Goal: Information Seeking & Learning: Learn about a topic

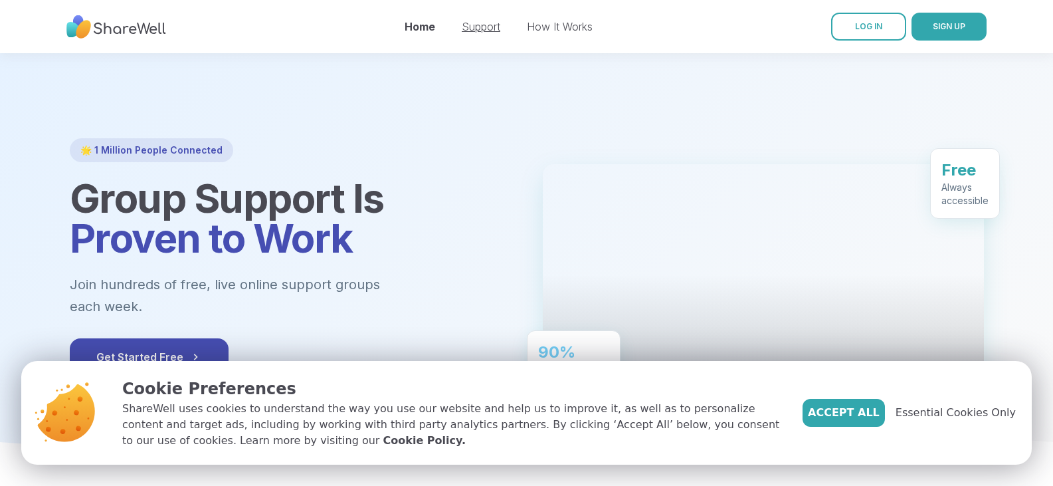
click at [480, 29] on link "Support" at bounding box center [481, 26] width 39 height 13
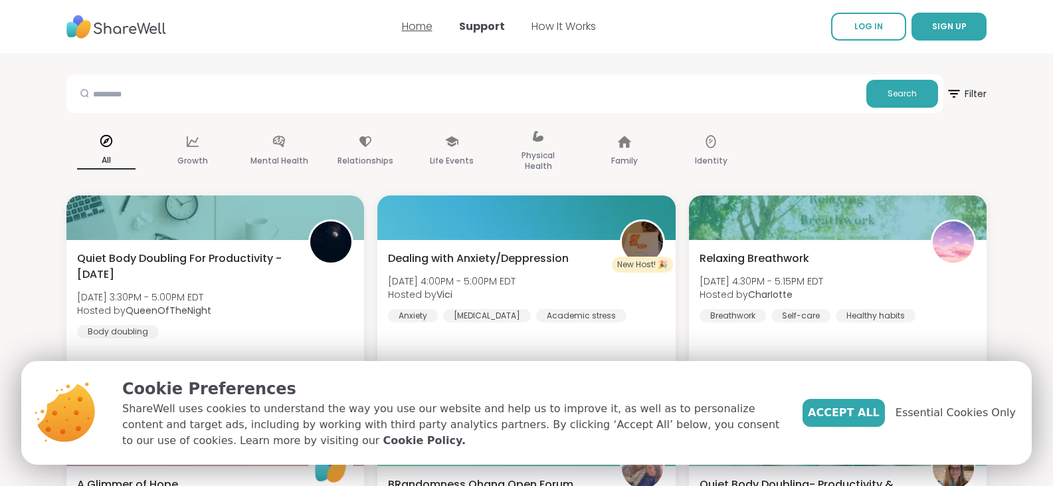
click at [413, 30] on link "Home" at bounding box center [417, 26] width 31 height 15
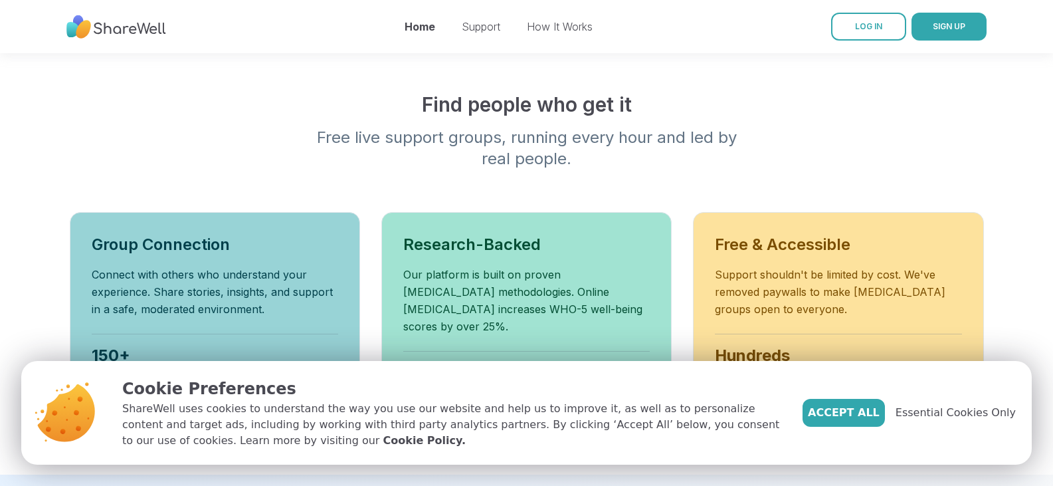
scroll to position [399, 0]
drag, startPoint x: 363, startPoint y: 155, endPoint x: 299, endPoint y: 125, distance: 70.7
drag, startPoint x: 299, startPoint y: 125, endPoint x: 241, endPoint y: 118, distance: 58.9
click at [241, 118] on div "Find people who get it Free live support groups, running every hour and led by …" at bounding box center [527, 129] width 914 height 77
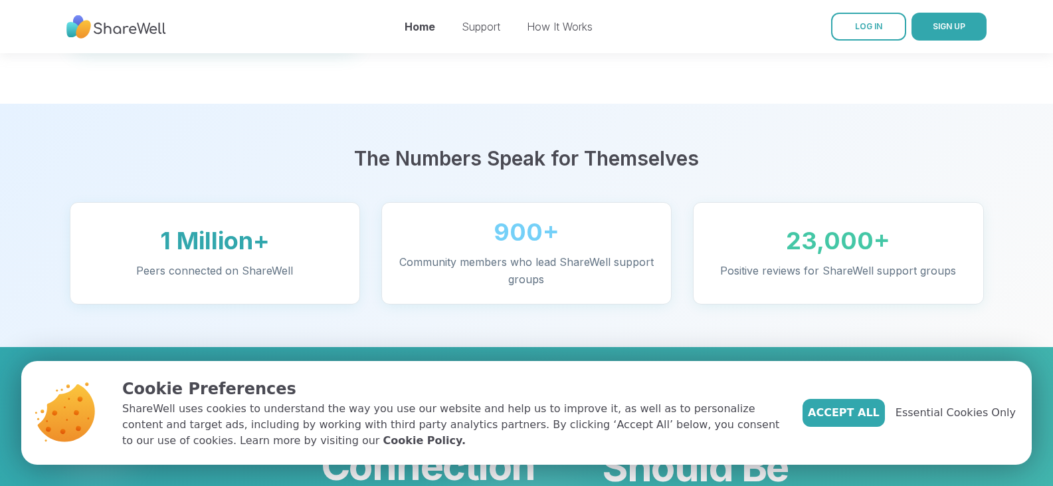
scroll to position [930, 0]
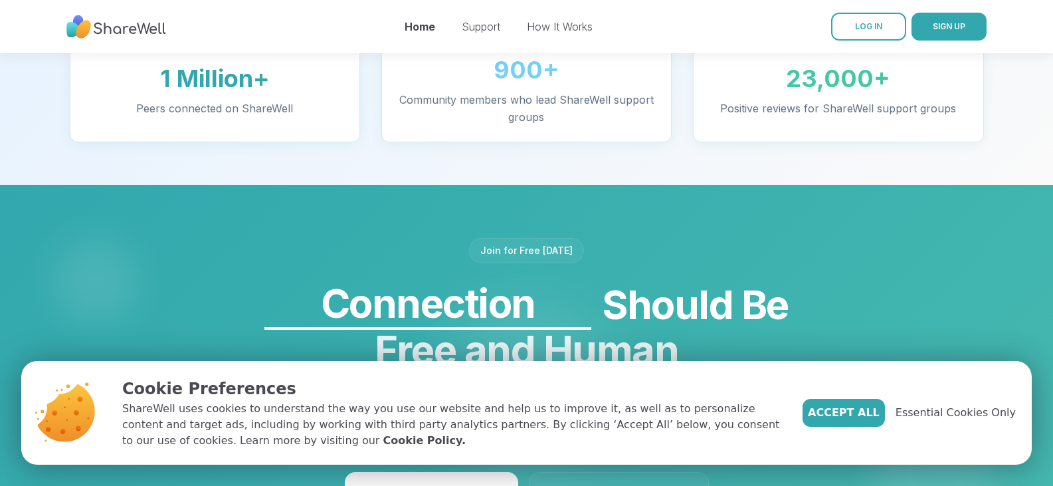
drag, startPoint x: 296, startPoint y: 126, endPoint x: 239, endPoint y: 173, distance: 74.5
drag, startPoint x: 239, startPoint y: 173, endPoint x: 205, endPoint y: 182, distance: 35.0
click at [205, 185] on div at bounding box center [526, 388] width 1053 height 407
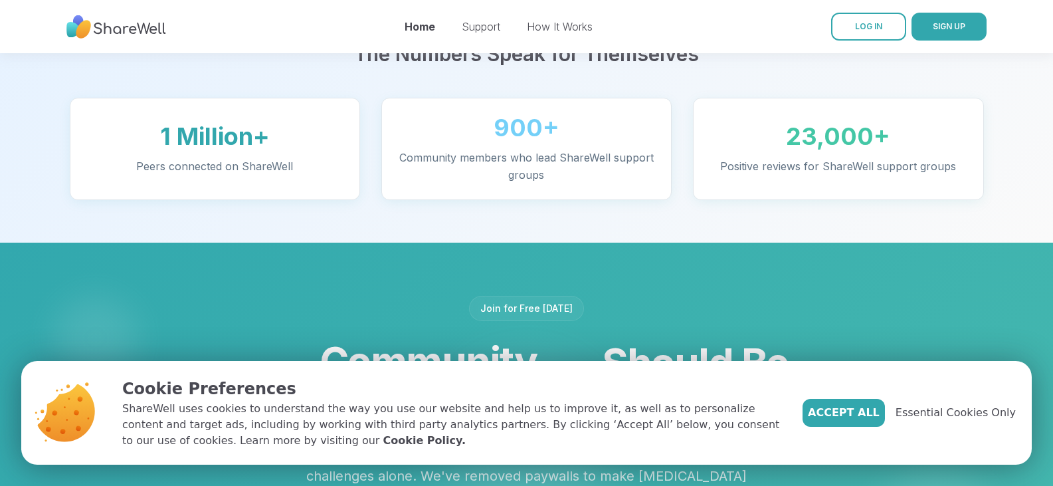
scroll to position [540, 0]
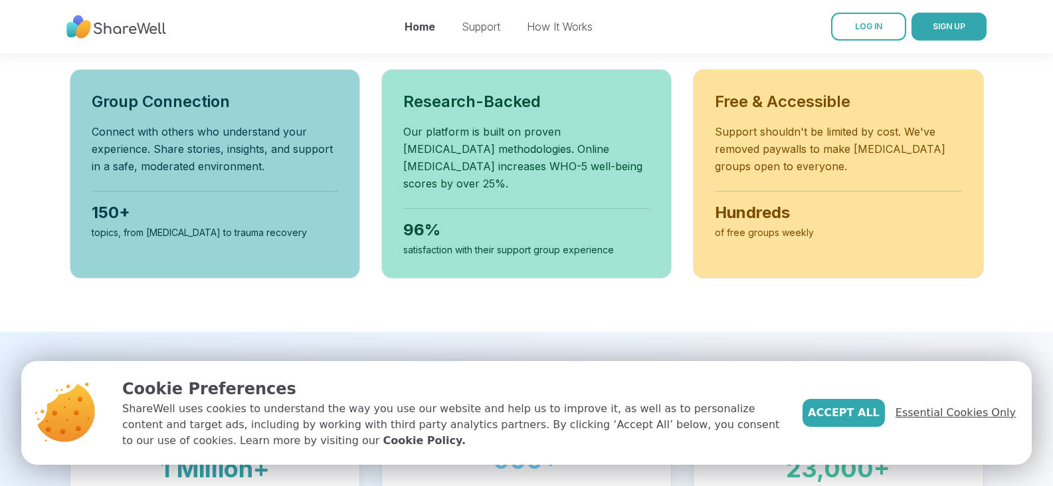
click at [985, 411] on span "Essential Cookies Only" at bounding box center [956, 413] width 120 height 16
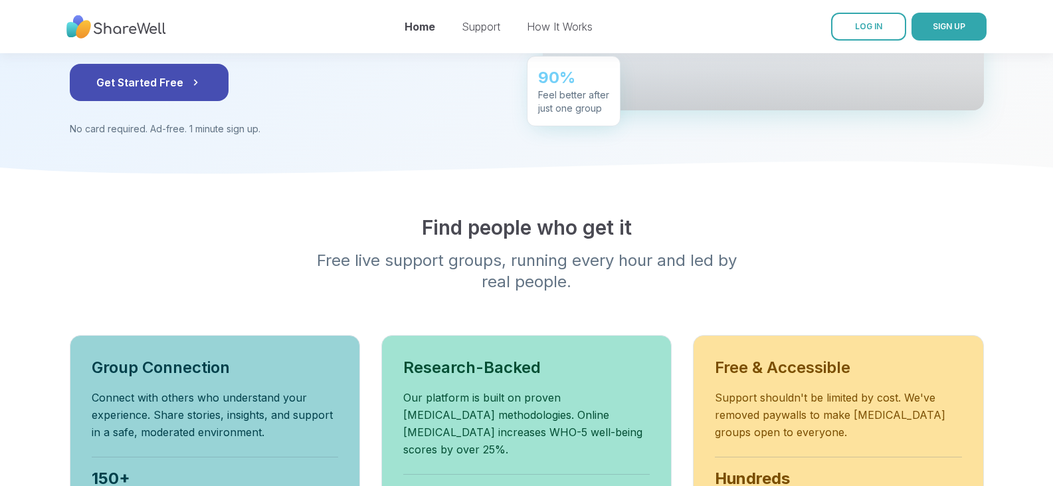
scroll to position [0, 0]
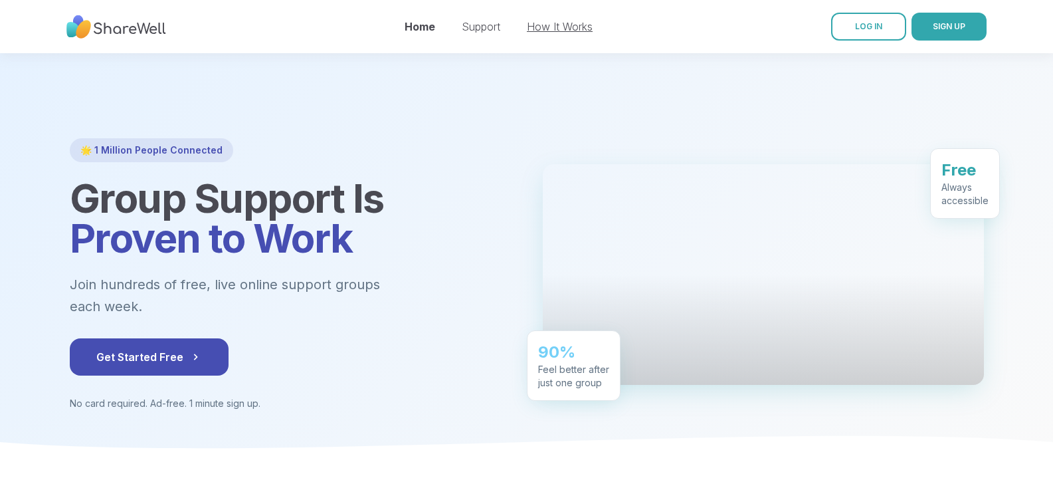
click at [538, 25] on link "How It Works" at bounding box center [560, 26] width 66 height 13
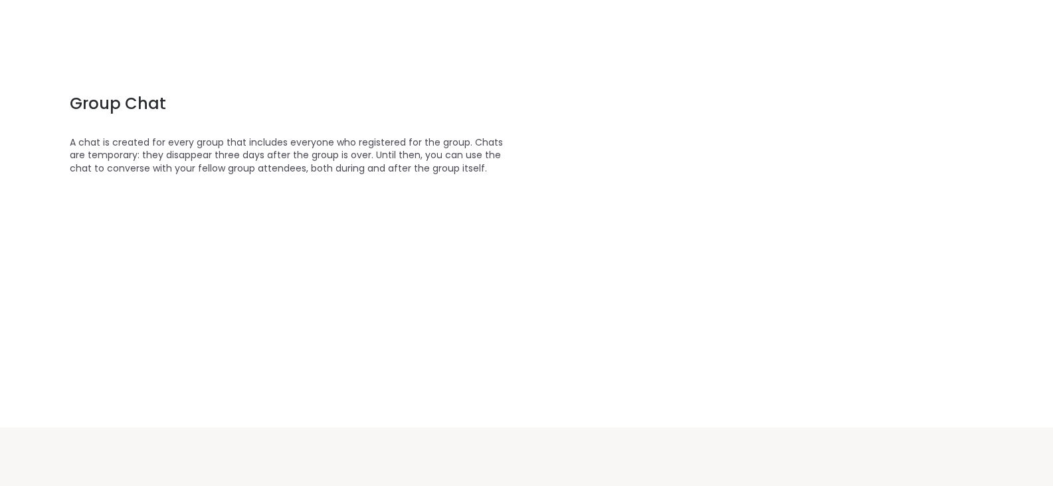
scroll to position [1595, 0]
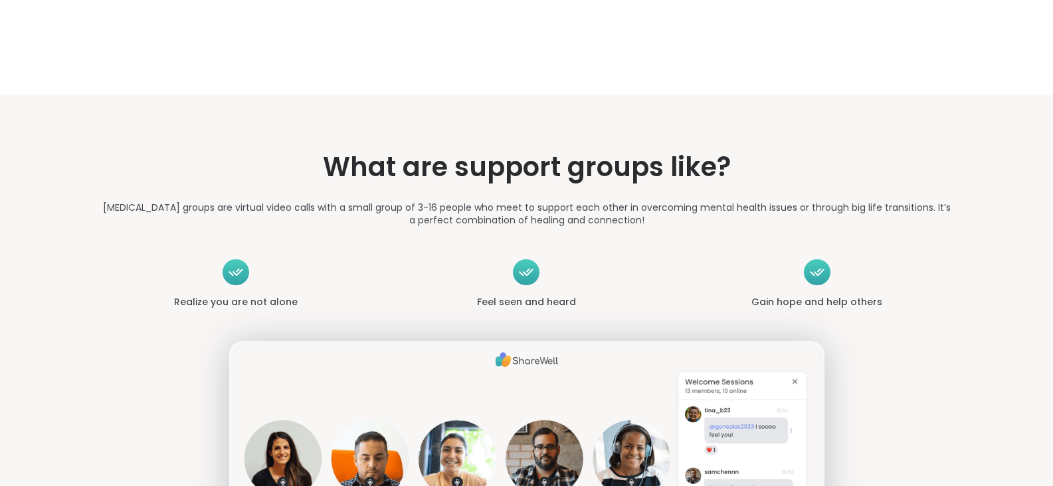
drag, startPoint x: 453, startPoint y: 266, endPoint x: 219, endPoint y: 208, distance: 240.3
drag, startPoint x: 219, startPoint y: 208, endPoint x: 134, endPoint y: 207, distance: 85.1
click at [134, 207] on section "What are support groups like? [MEDICAL_DATA] groups are virtual video calls wit…" at bounding box center [527, 468] width 957 height 747
drag, startPoint x: 296, startPoint y: 186, endPoint x: 207, endPoint y: 182, distance: 89.1
click at [207, 182] on section "What are support groups like? [MEDICAL_DATA] groups are virtual video calls wit…" at bounding box center [527, 468] width 957 height 747
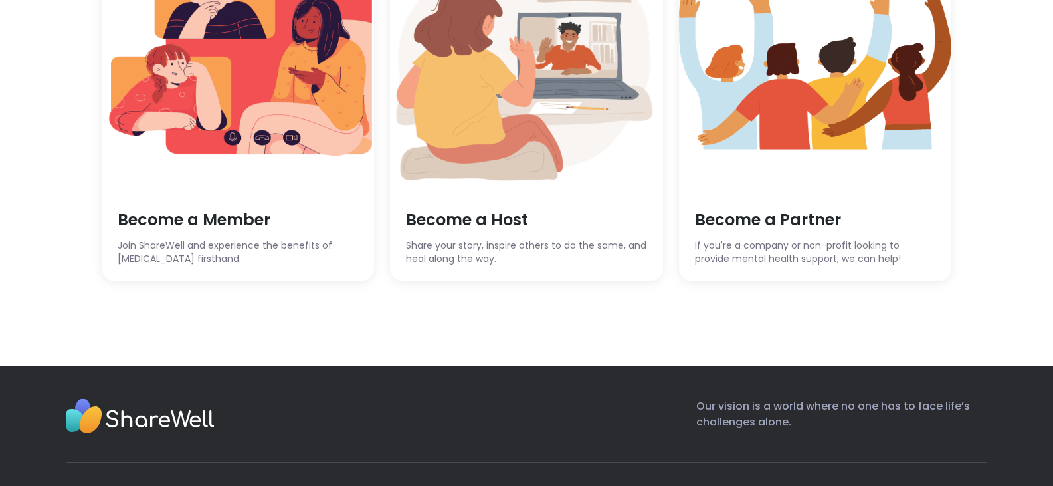
scroll to position [3788, 0]
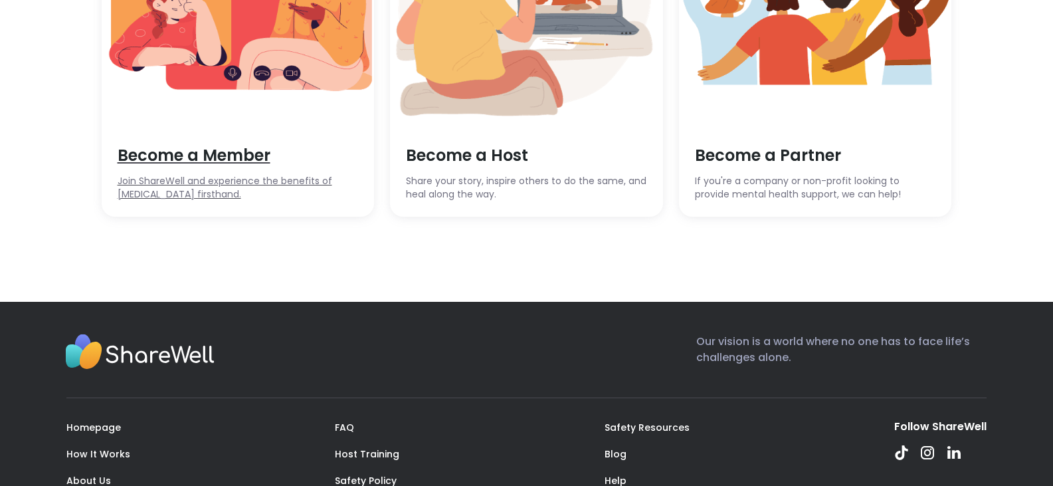
click at [195, 76] on img at bounding box center [238, 8] width 273 height 239
click at [437, 128] on img at bounding box center [526, 8] width 273 height 239
